Goal: Task Accomplishment & Management: Use online tool/utility

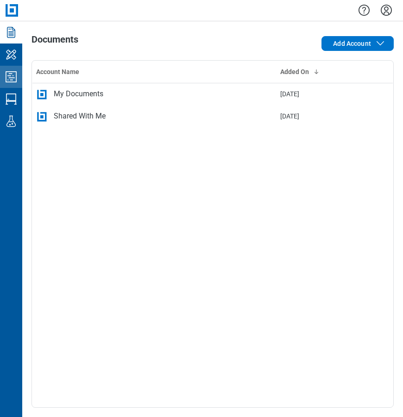
click at [11, 72] on icon "Studio Projects" at bounding box center [11, 76] width 15 height 15
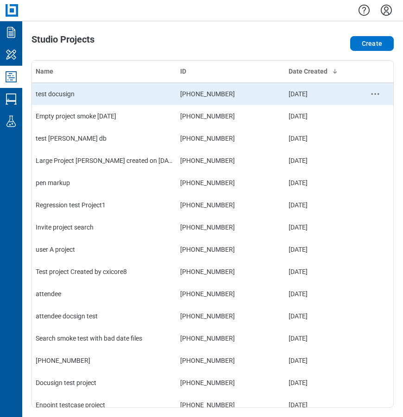
click at [90, 91] on td "test docusign" at bounding box center [104, 94] width 144 height 22
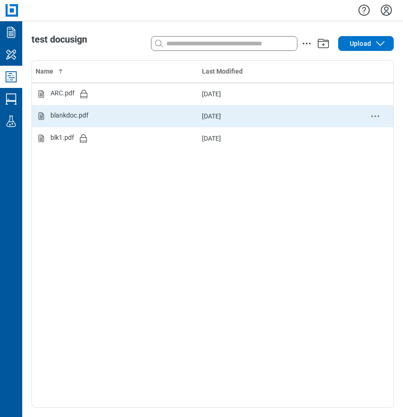
click at [107, 120] on div "blankdoc.pdf" at bounding box center [115, 116] width 159 height 11
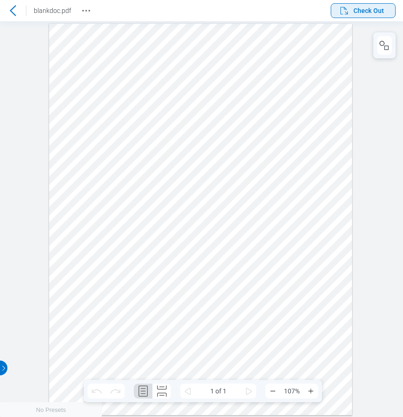
click at [379, 12] on span "Check Out" at bounding box center [368, 10] width 31 height 9
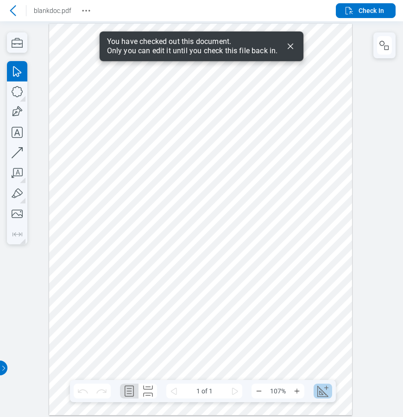
click at [324, 392] on icon "Create Scale" at bounding box center [322, 391] width 15 height 15
select select "**"
select select "***"
select select "**********"
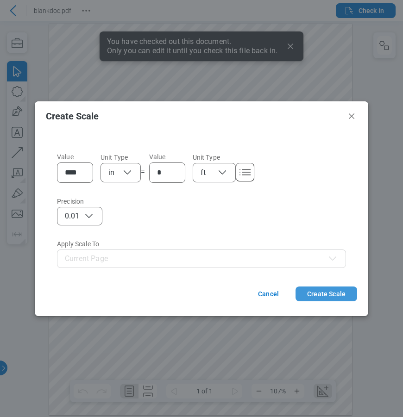
click at [338, 298] on button "Create Scale" at bounding box center [326, 293] width 62 height 15
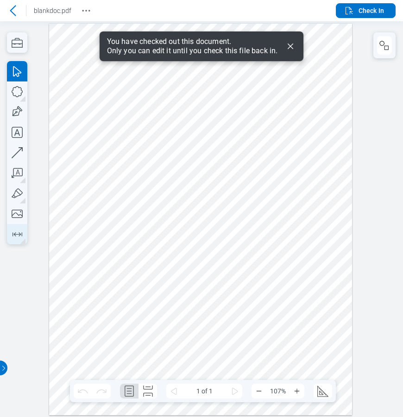
click at [13, 236] on icon "button" at bounding box center [17, 234] width 15 height 15
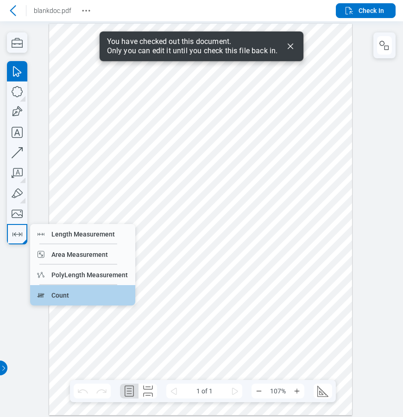
drag, startPoint x: 84, startPoint y: 294, endPoint x: 143, endPoint y: 270, distance: 63.1
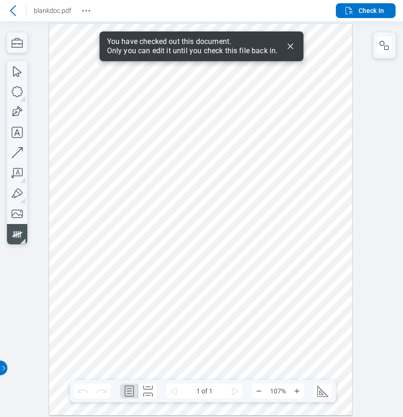
click at [105, 279] on div at bounding box center [200, 219] width 303 height 392
click at [134, 272] on div at bounding box center [200, 219] width 303 height 392
click at [127, 299] on div at bounding box center [200, 219] width 303 height 392
click at [178, 303] on div at bounding box center [200, 219] width 303 height 392
click at [151, 324] on div at bounding box center [200, 219] width 303 height 392
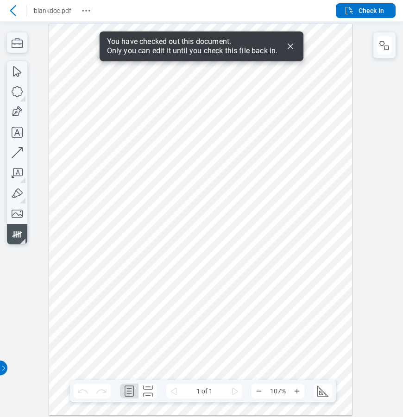
click at [116, 325] on div at bounding box center [200, 219] width 303 height 392
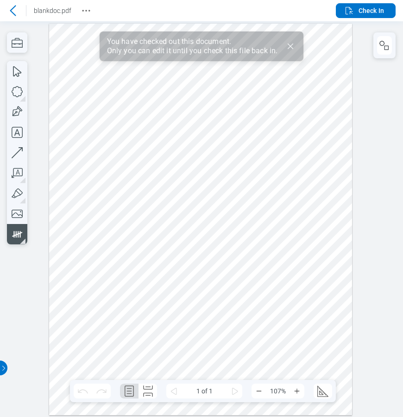
click at [118, 329] on div at bounding box center [200, 219] width 303 height 392
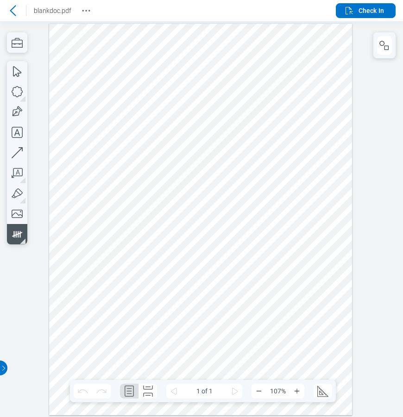
click at [153, 287] on div at bounding box center [200, 219] width 303 height 392
click at [388, 52] on button "button" at bounding box center [384, 45] width 15 height 19
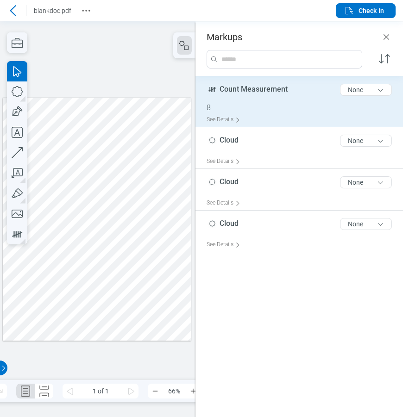
click at [272, 105] on div "8" at bounding box center [302, 107] width 193 height 9
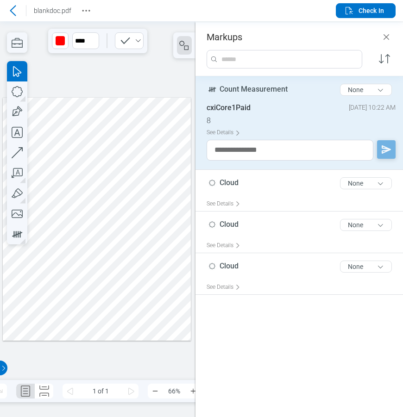
click at [141, 260] on div at bounding box center [97, 218] width 188 height 243
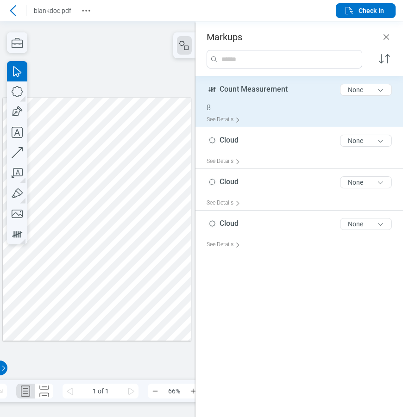
click at [278, 109] on div "8" at bounding box center [302, 107] width 193 height 9
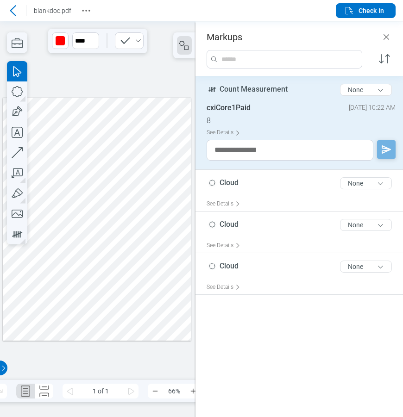
click at [142, 281] on div at bounding box center [97, 218] width 188 height 243
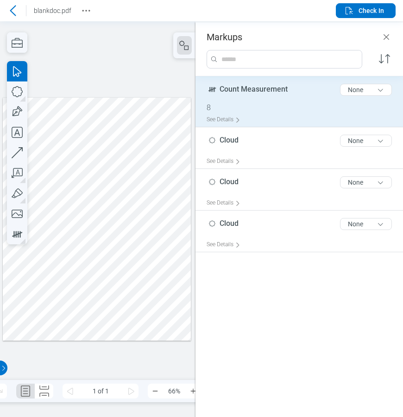
click at [267, 112] on div "8" at bounding box center [302, 107] width 193 height 9
click at [111, 270] on div at bounding box center [97, 218] width 188 height 243
click at [143, 293] on div at bounding box center [97, 218] width 188 height 243
click at [64, 262] on div at bounding box center [97, 218] width 188 height 243
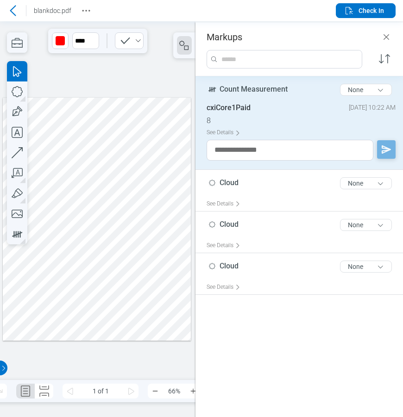
click at [174, 266] on div at bounding box center [97, 218] width 188 height 243
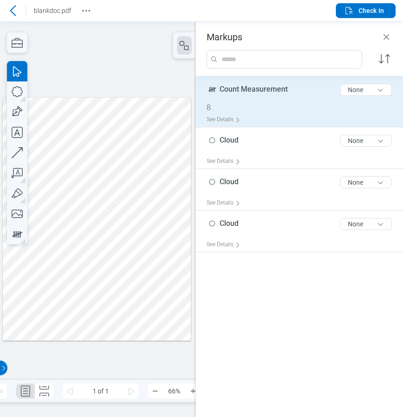
click at [65, 286] on div at bounding box center [97, 218] width 188 height 243
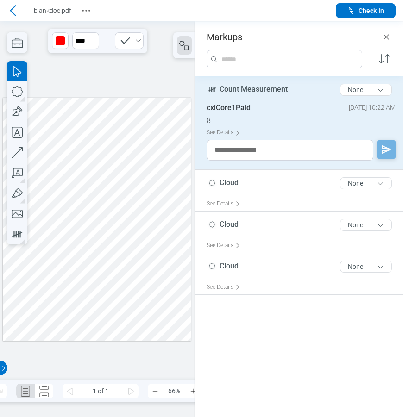
click at [138, 255] on div at bounding box center [97, 218] width 188 height 243
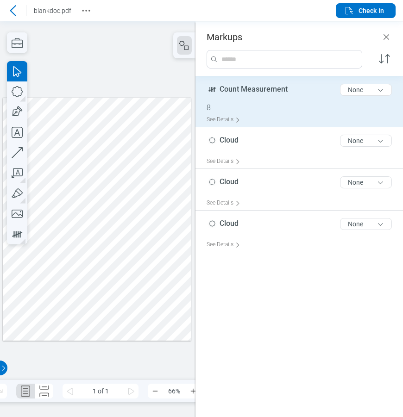
click at [11, 9] on icon at bounding box center [12, 10] width 11 height 11
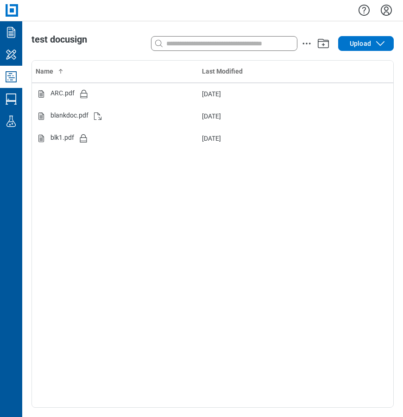
click at [17, 78] on icon "Studio Projects" at bounding box center [11, 76] width 15 height 15
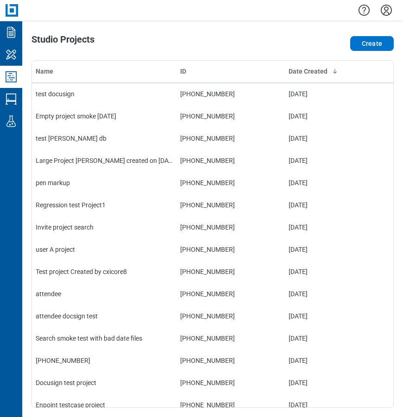
click at [383, 8] on icon "Settings" at bounding box center [386, 10] width 15 height 15
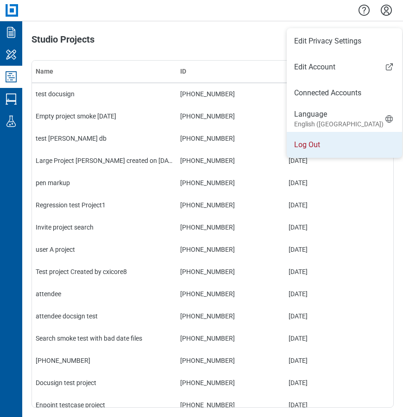
click at [321, 142] on li "Log Out" at bounding box center [343, 145] width 115 height 26
